Goal: Find specific page/section: Find specific page/section

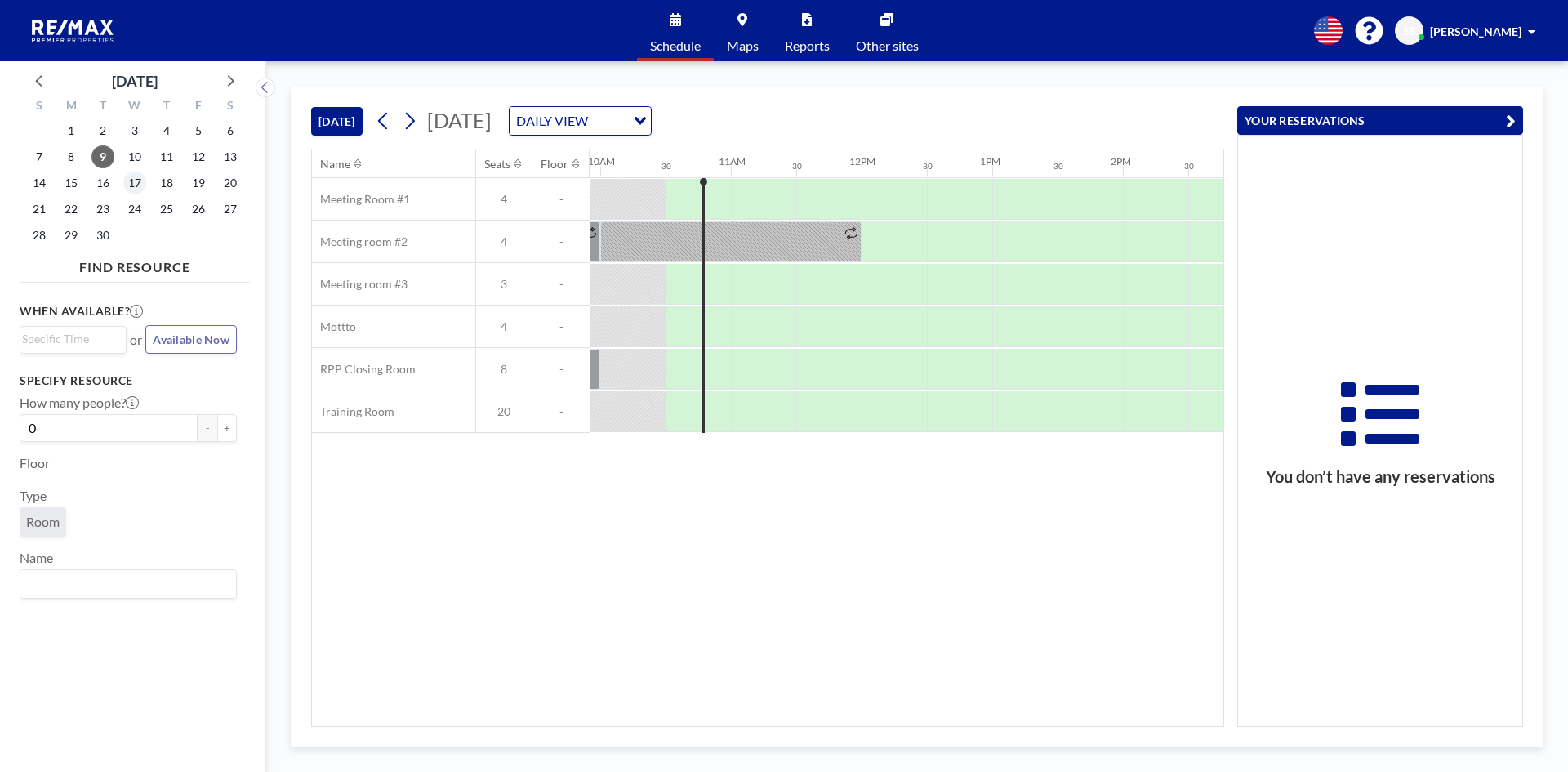
scroll to position [0, 1306]
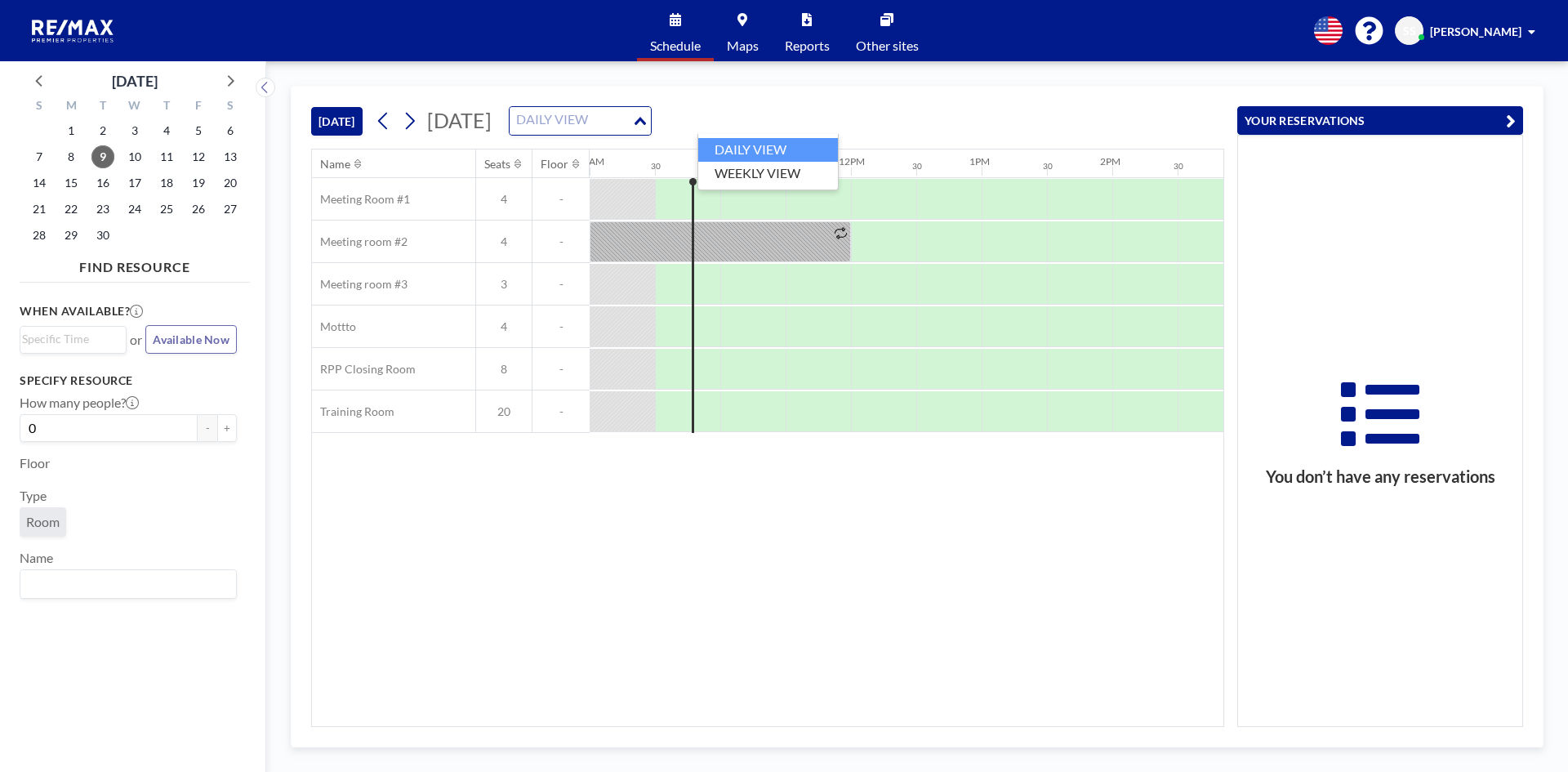
click at [630, 129] on input "Search for option" at bounding box center [571, 121] width 119 height 21
click at [773, 169] on li "WEEKLY VIEW" at bounding box center [768, 174] width 140 height 24
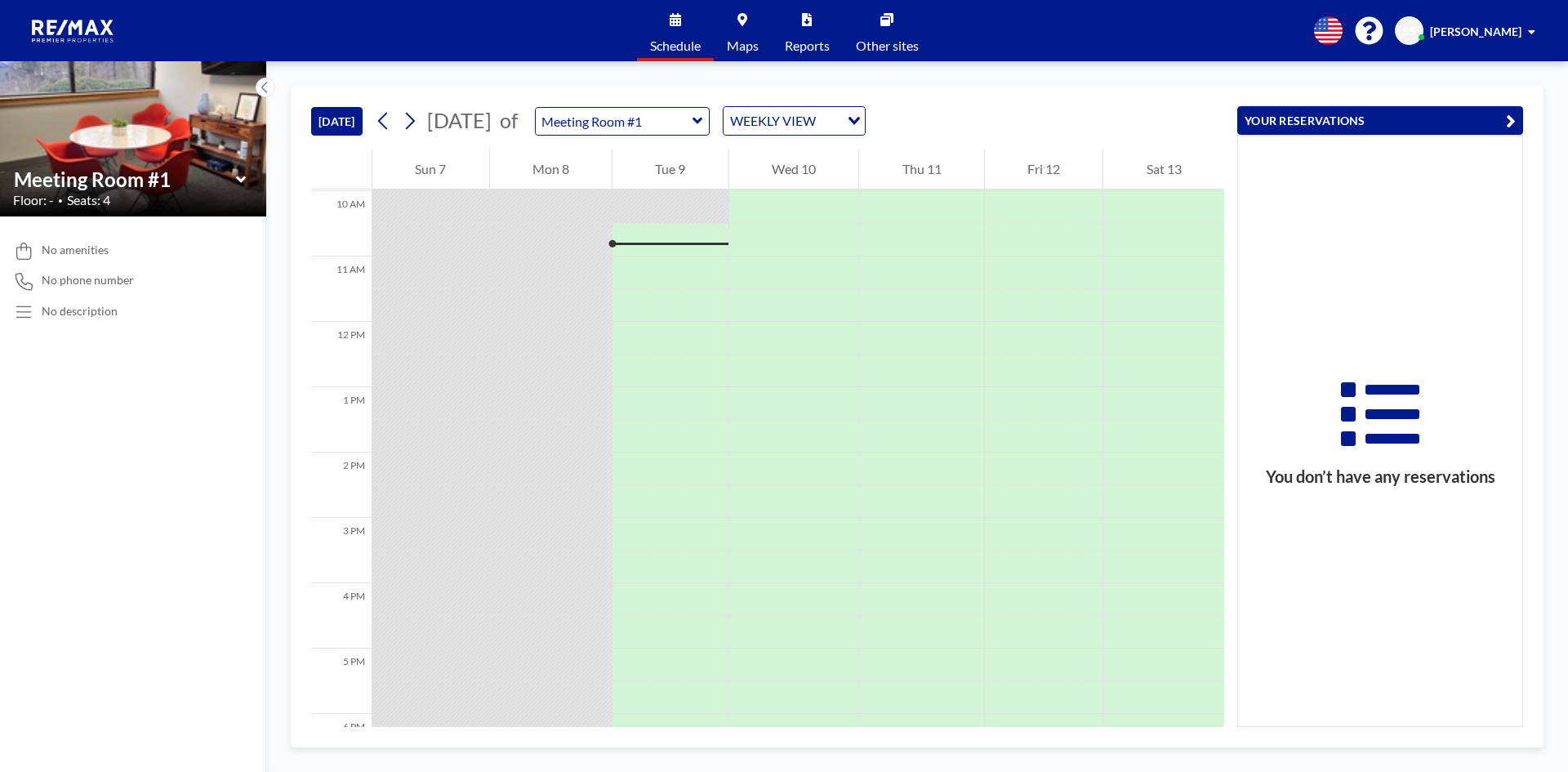
scroll to position [653, 0]
click at [840, 112] on div "WEEKLY VIEW" at bounding box center [782, 120] width 116 height 25
click at [845, 112] on input "Search for option" at bounding box center [785, 121] width 119 height 21
click at [692, 123] on input "text" at bounding box center [615, 121] width 157 height 27
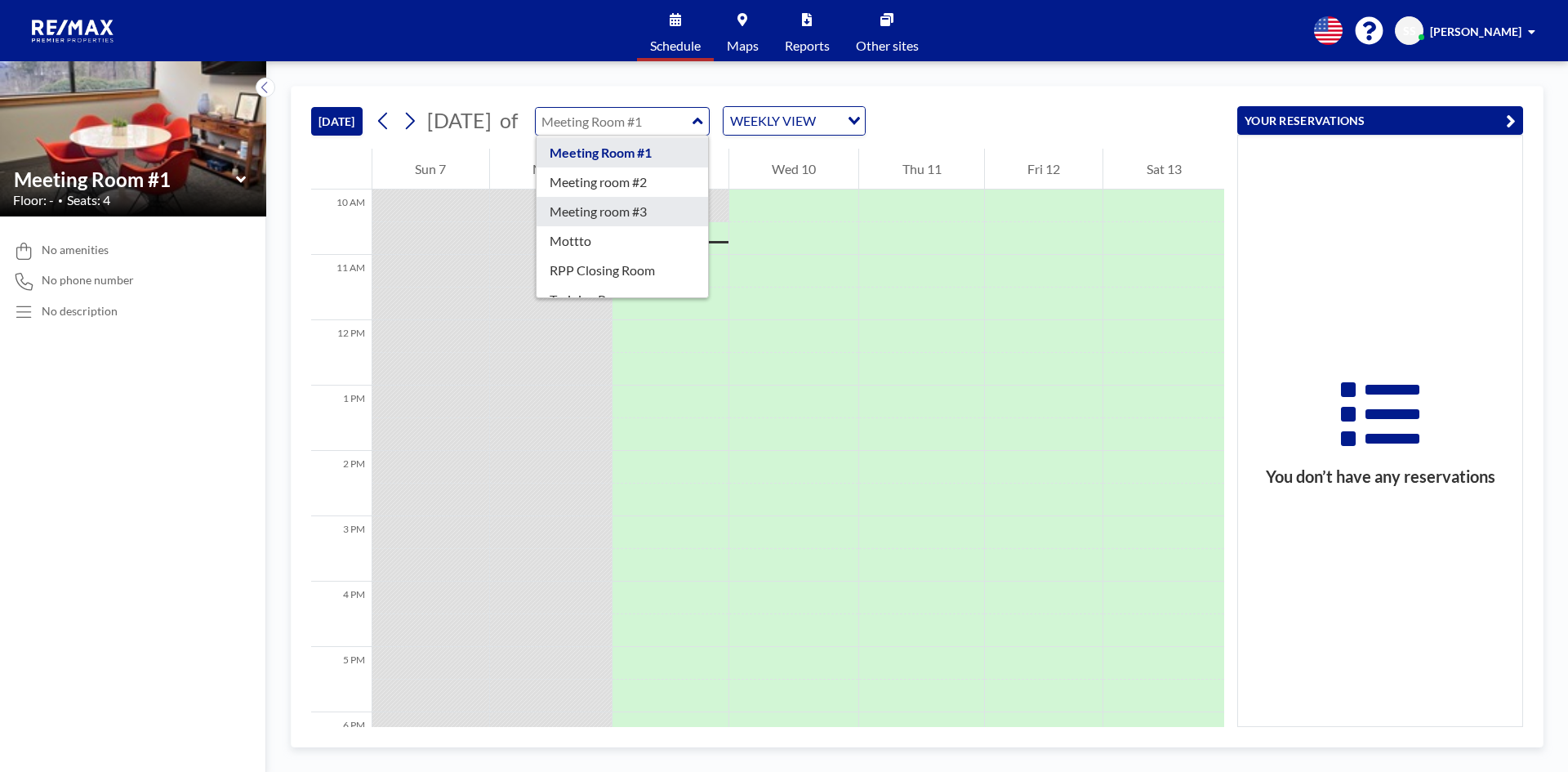
scroll to position [52, 0]
type input "RPP Closing Room"
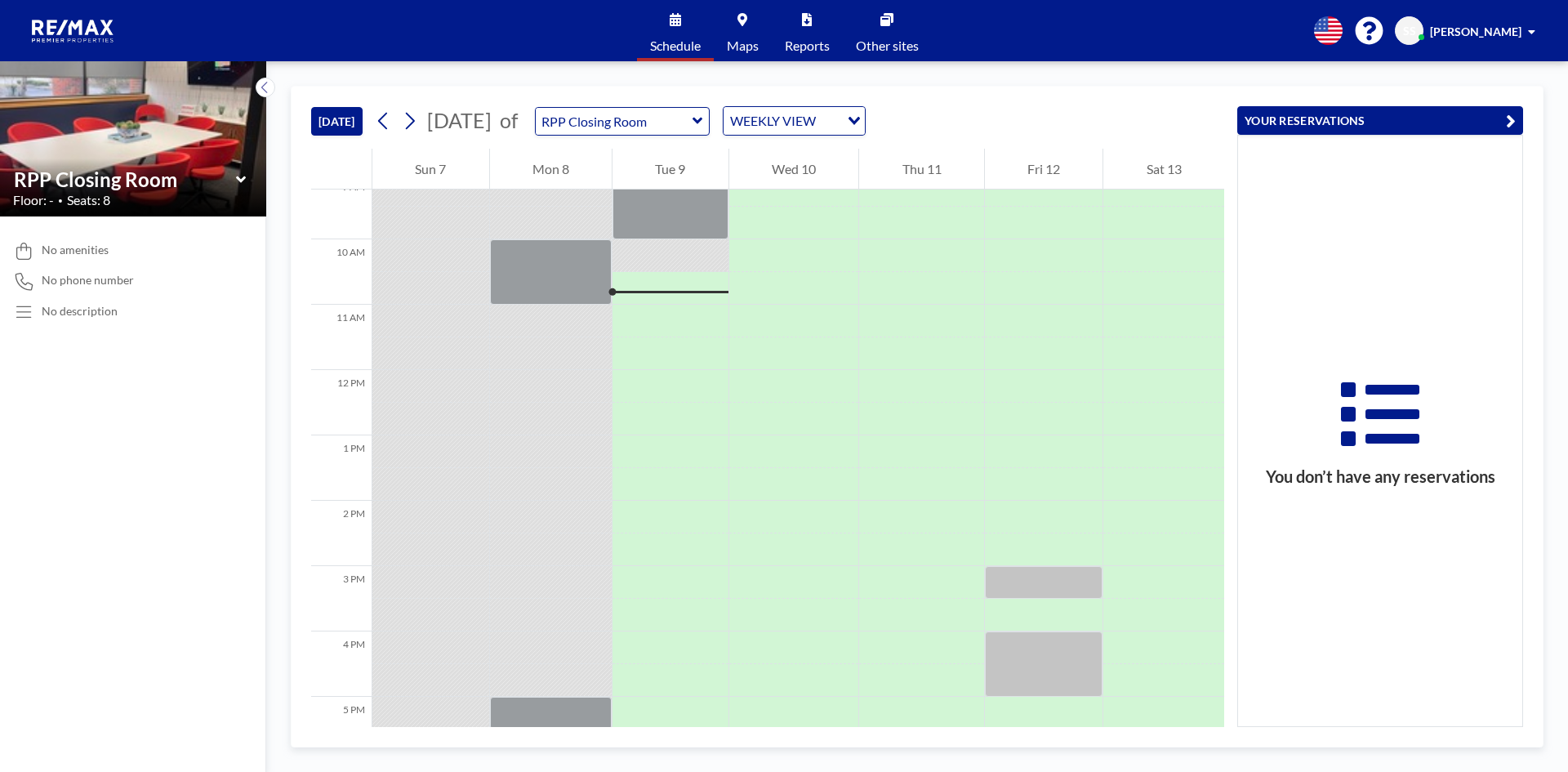
scroll to position [653, 0]
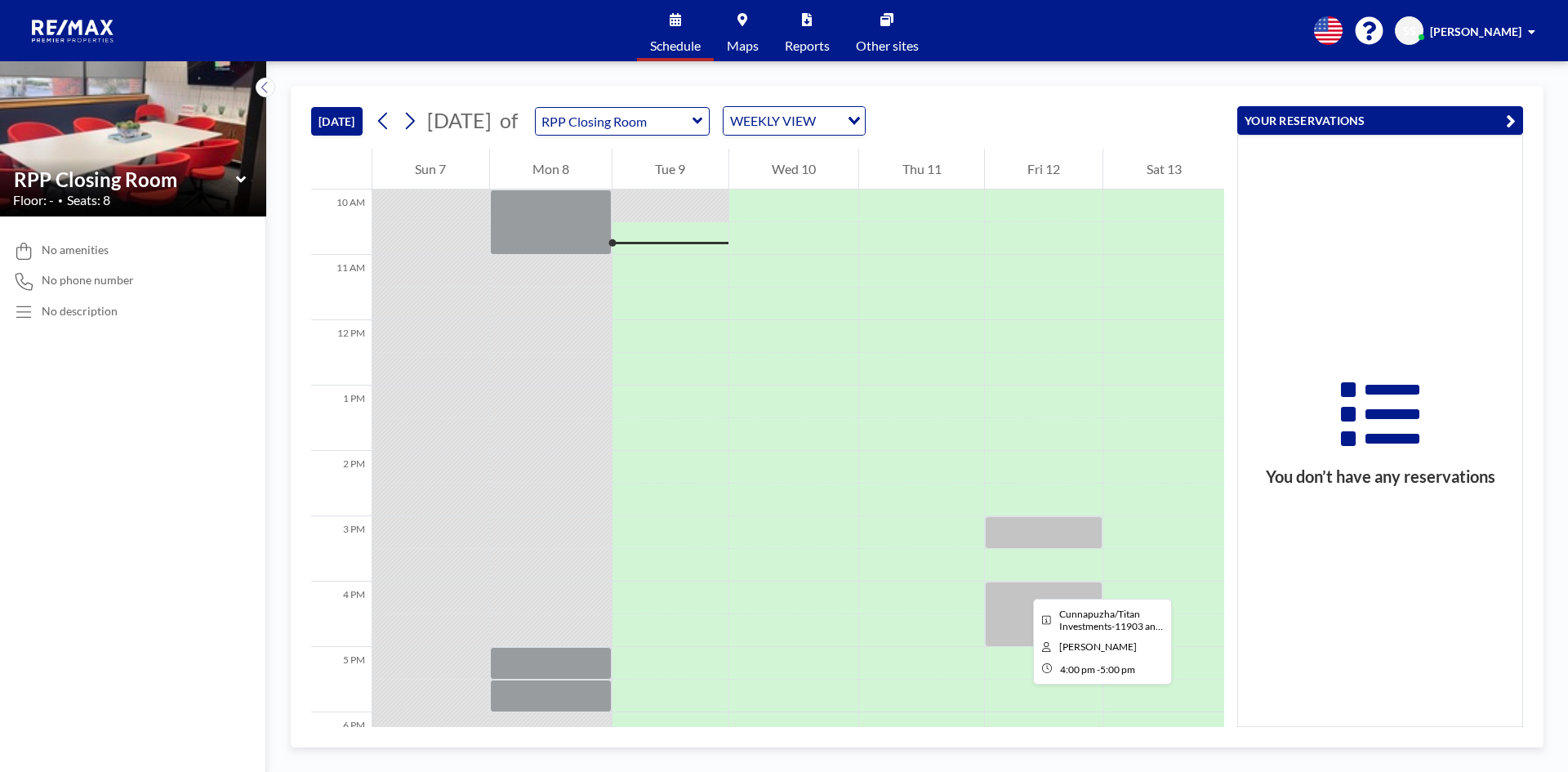
click at [1020, 584] on div at bounding box center [1043, 614] width 119 height 65
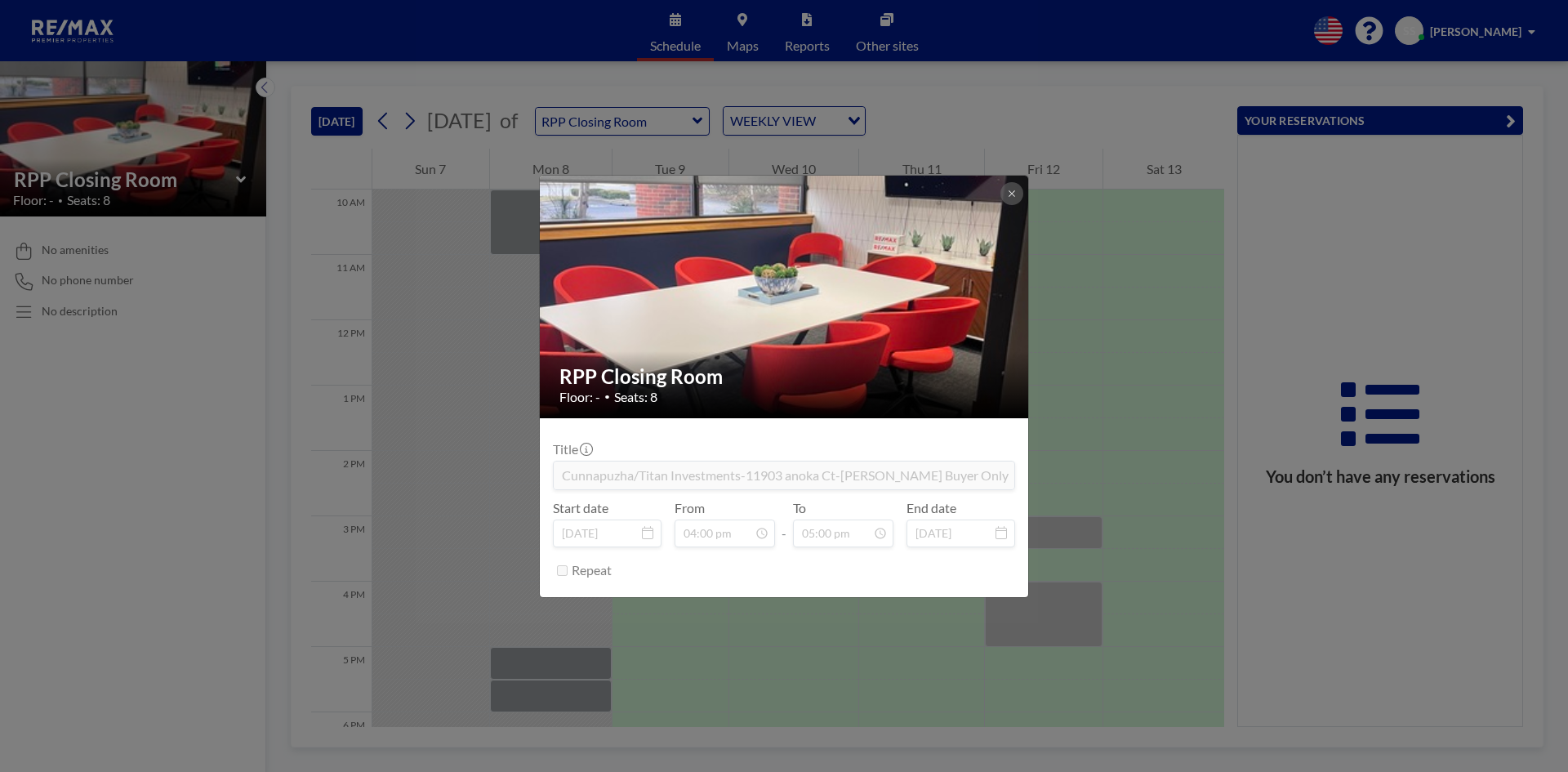
click at [1214, 526] on div "RPP Closing Room Floor: - • Seats: 8 Title Cunnapuzha/Titan Investments-11903 a…" at bounding box center [784, 386] width 1568 height 772
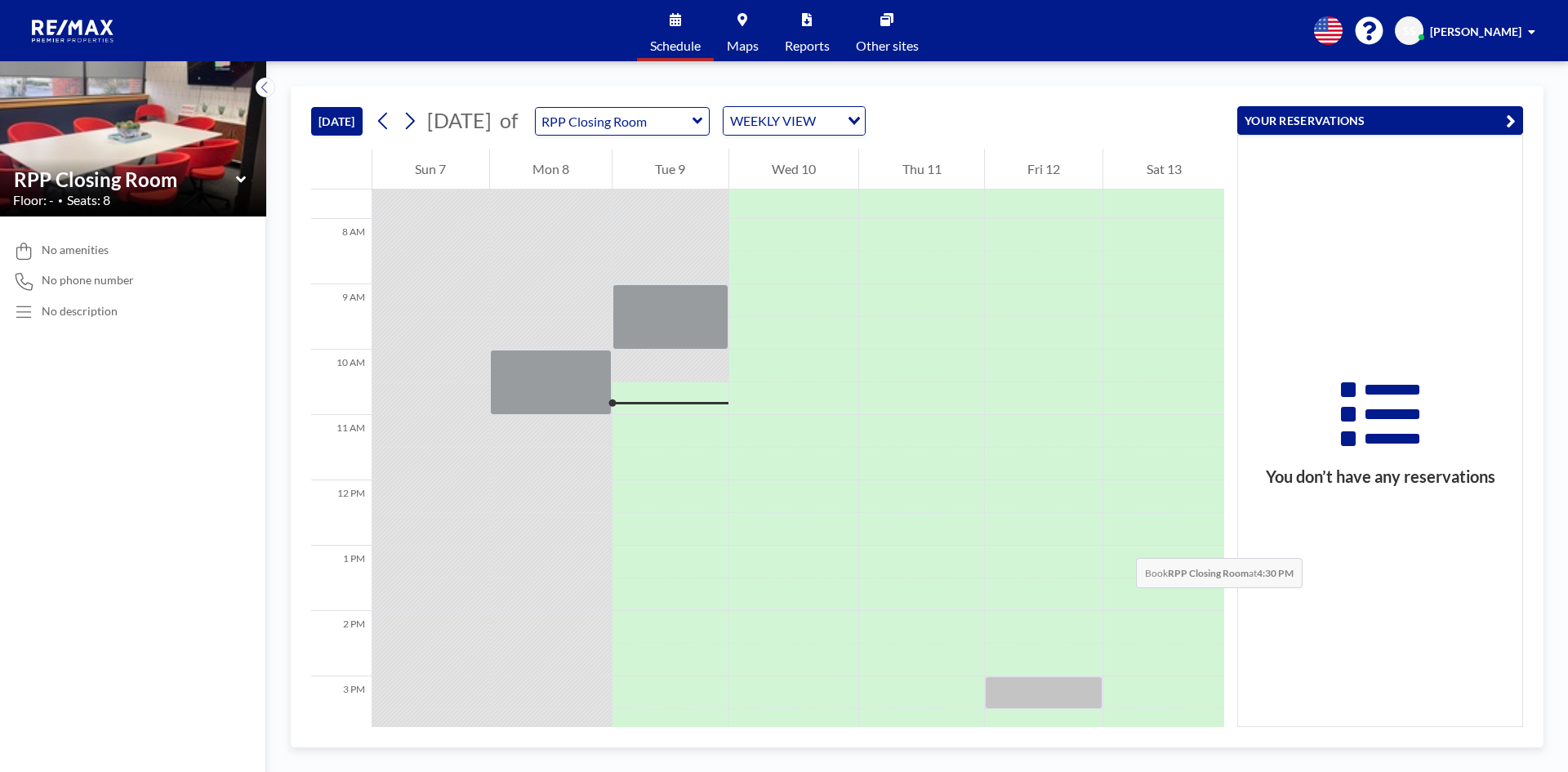
scroll to position [490, 0]
click at [840, 119] on div "WEEKLY VIEW" at bounding box center [782, 120] width 116 height 25
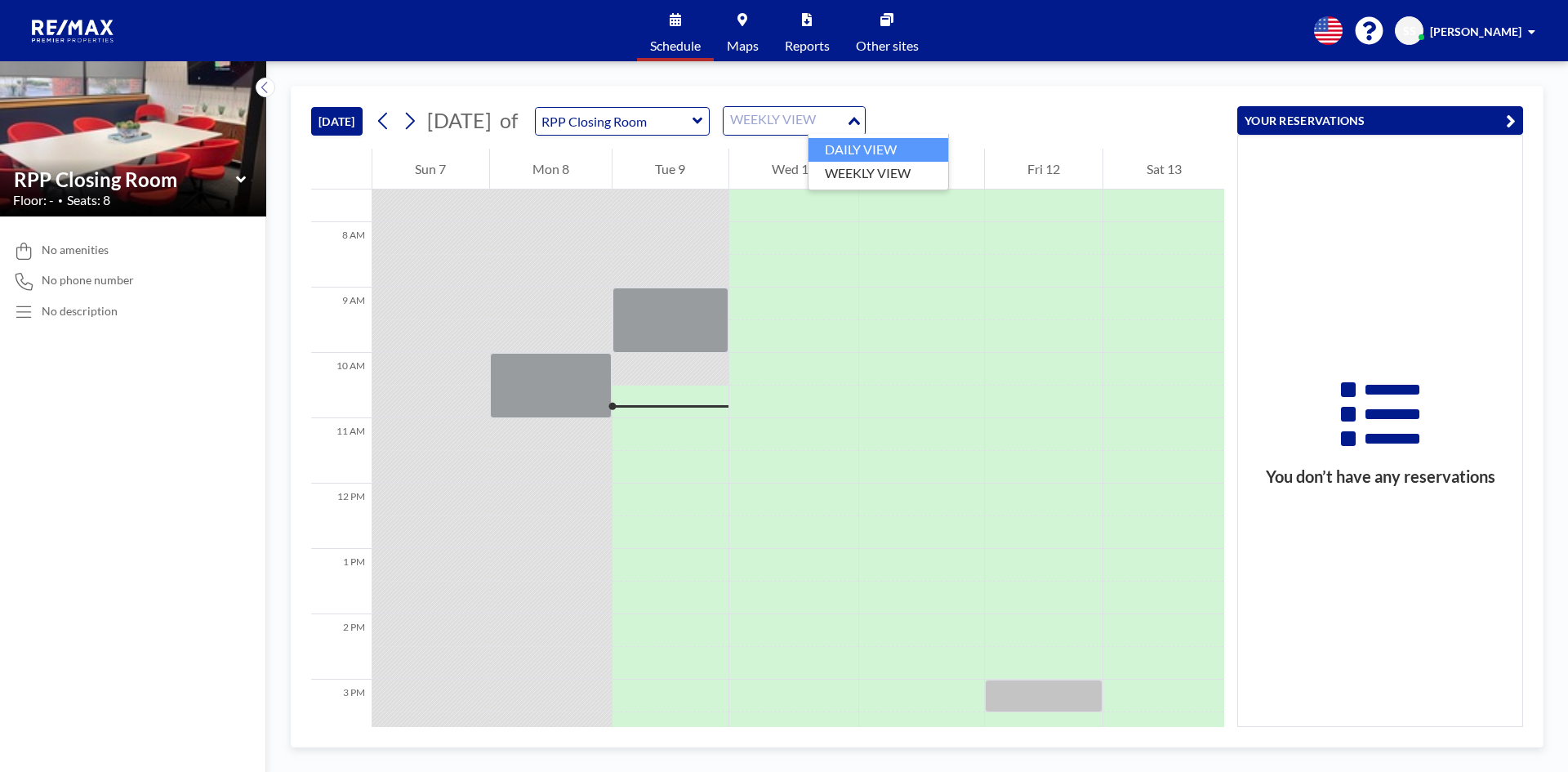
click at [875, 147] on li "DAILY VIEW" at bounding box center [878, 150] width 140 height 24
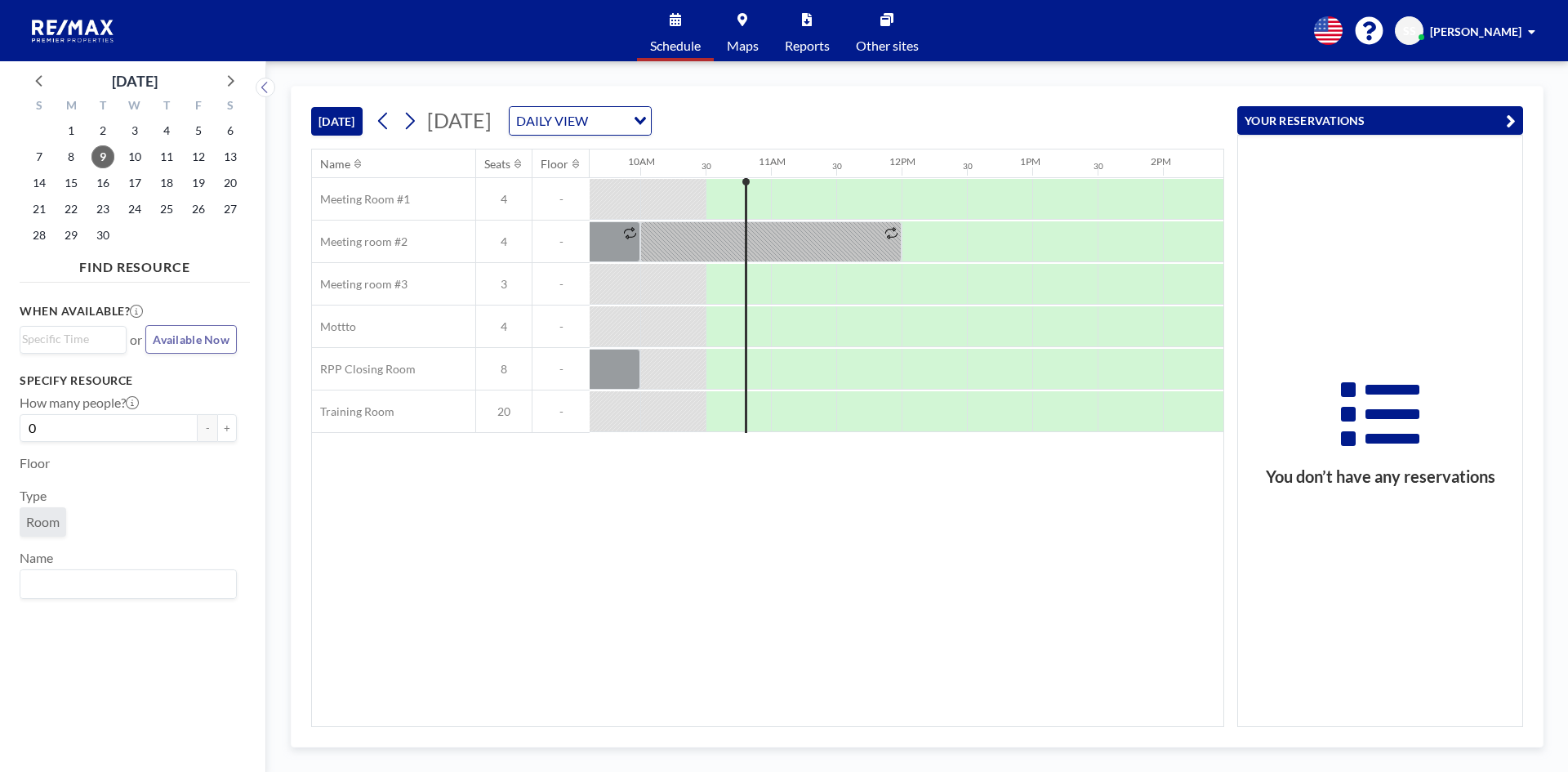
scroll to position [0, 1306]
